Goal: Check status

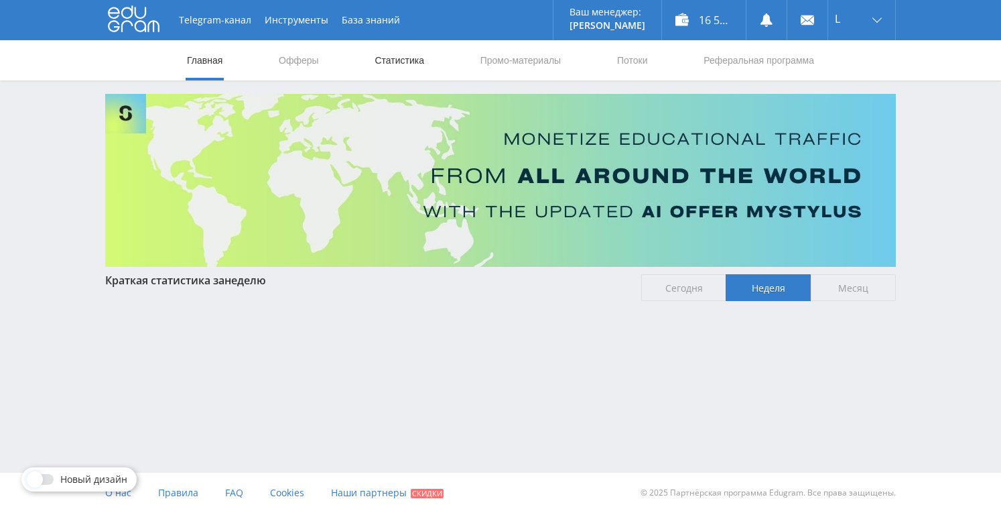
click at [409, 57] on link "Статистика" at bounding box center [399, 60] width 52 height 40
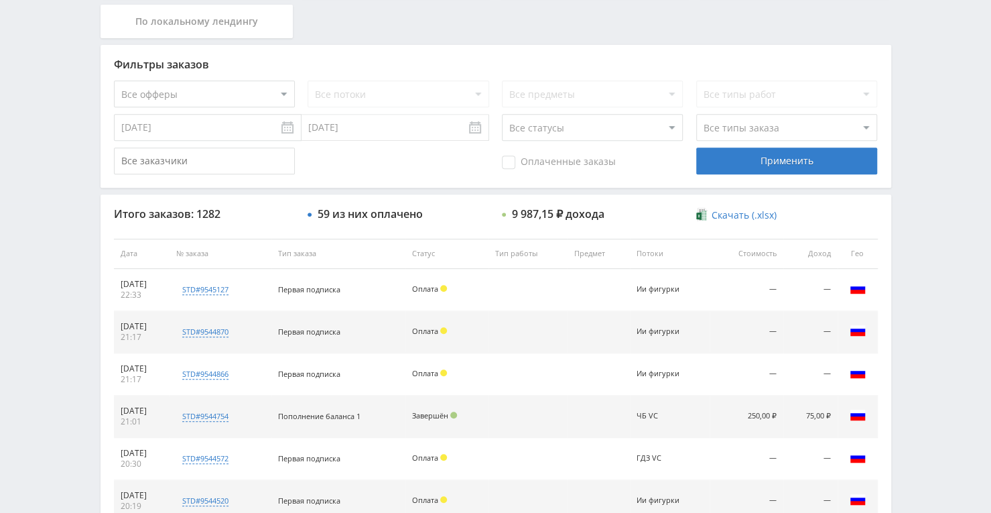
scroll to position [373, 0]
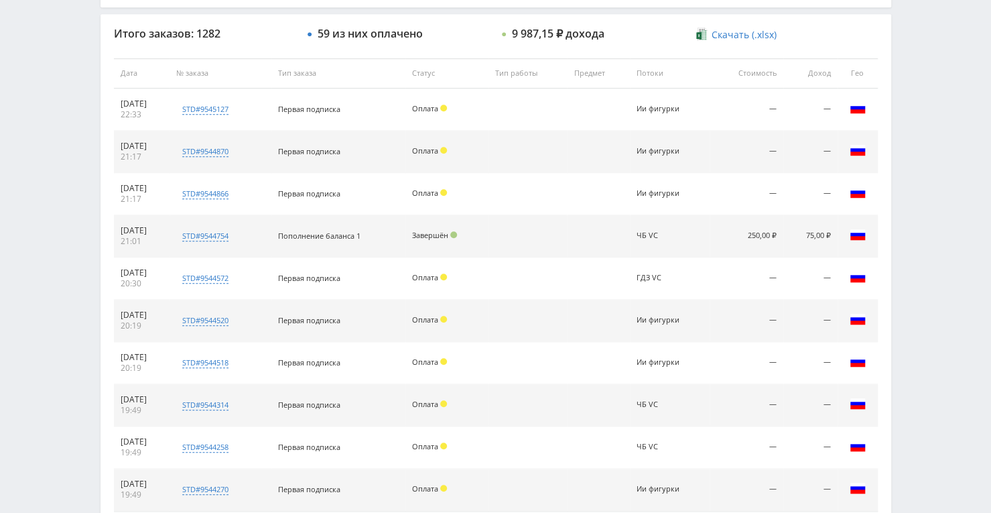
scroll to position [505, 0]
